Goal: Task Accomplishment & Management: Manage account settings

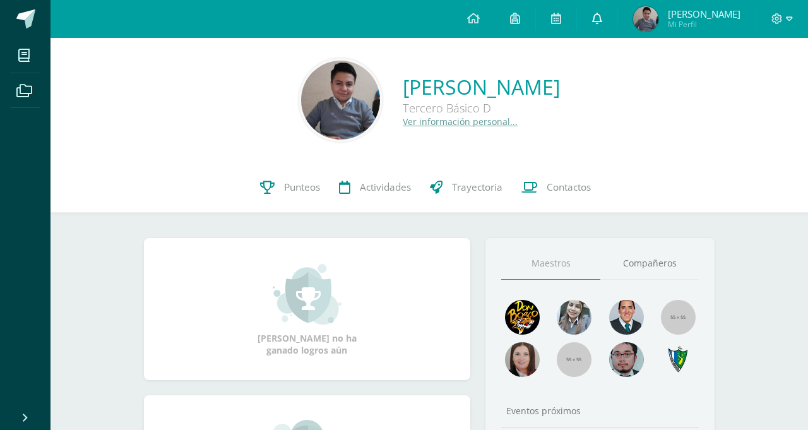
click at [617, 20] on link at bounding box center [597, 19] width 40 height 38
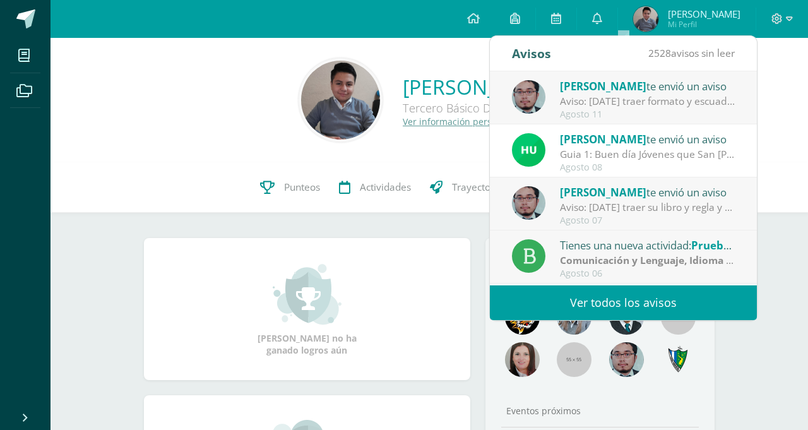
click at [579, 296] on link "Ver todos los avisos" at bounding box center [623, 302] width 267 height 35
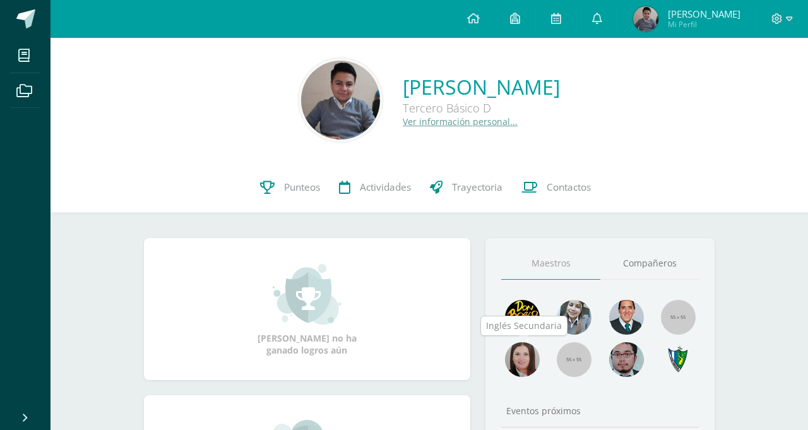
drag, startPoint x: 534, startPoint y: 353, endPoint x: 148, endPoint y: 160, distance: 432.2
click at [148, 160] on div "Juan Pablo Escobar de Paz Tercero Básico D Ver información personal..." at bounding box center [428, 100] width 757 height 124
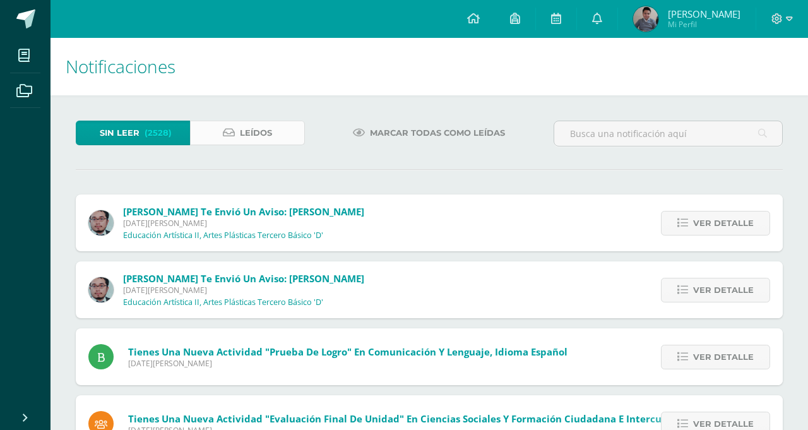
click at [234, 143] on link "Leídos" at bounding box center [247, 133] width 114 height 25
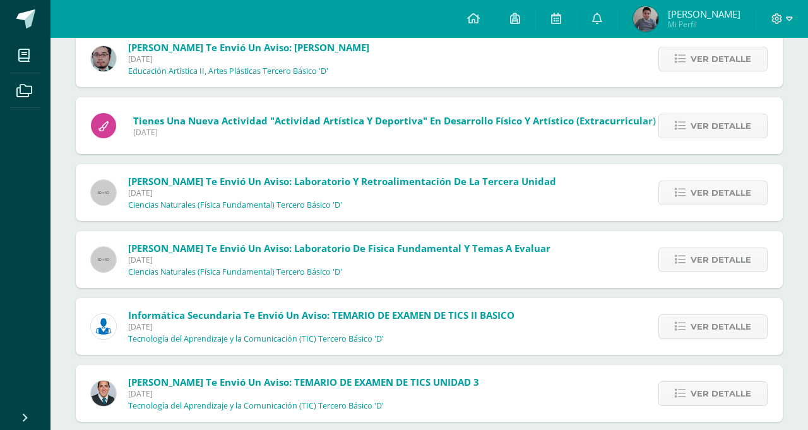
scroll to position [1122, 0]
